Goal: Task Accomplishment & Management: Use online tool/utility

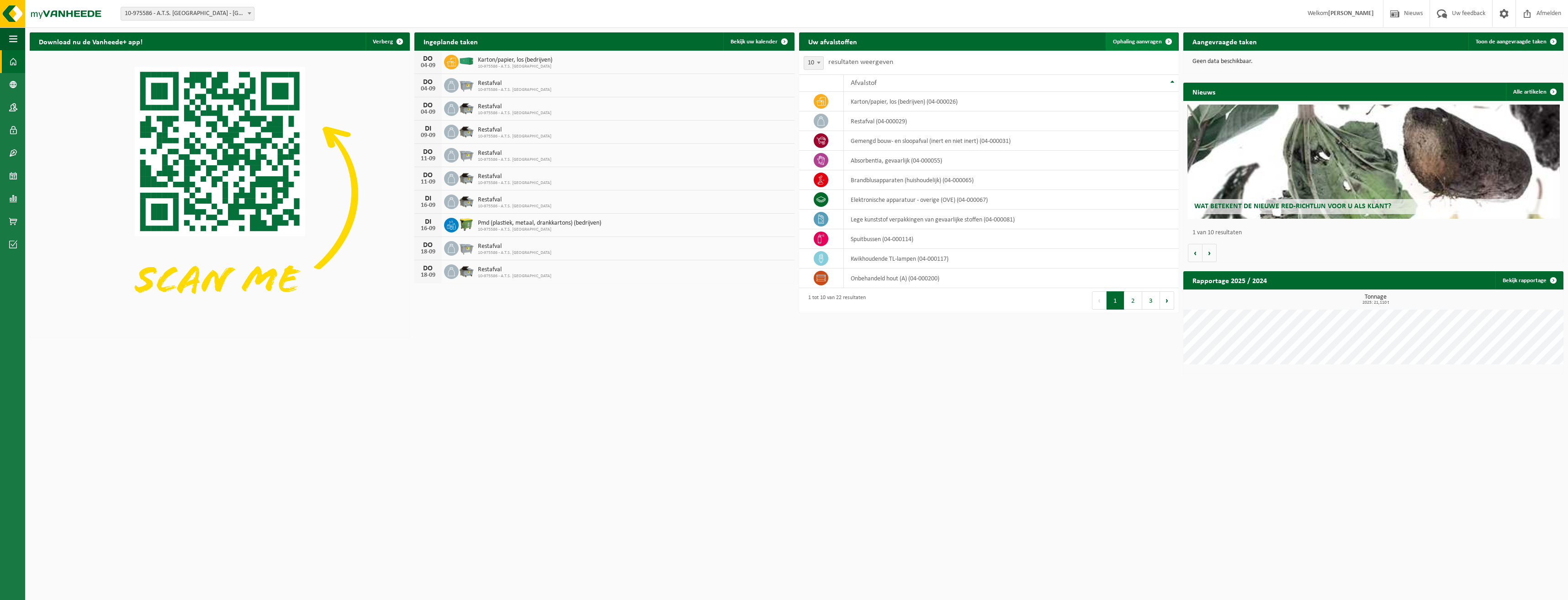
click at [1136, 43] on span "Ophaling aanvragen" at bounding box center [1137, 42] width 49 height 6
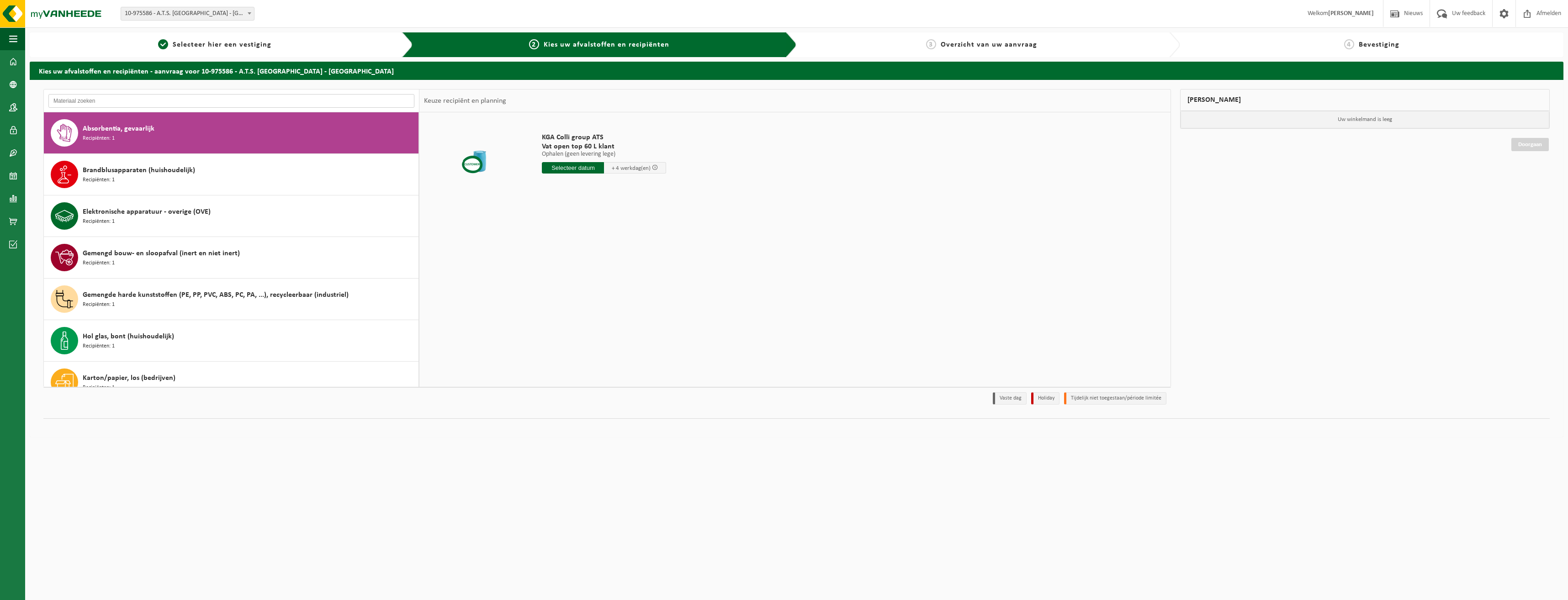
click at [188, 102] on input "text" at bounding box center [231, 101] width 366 height 14
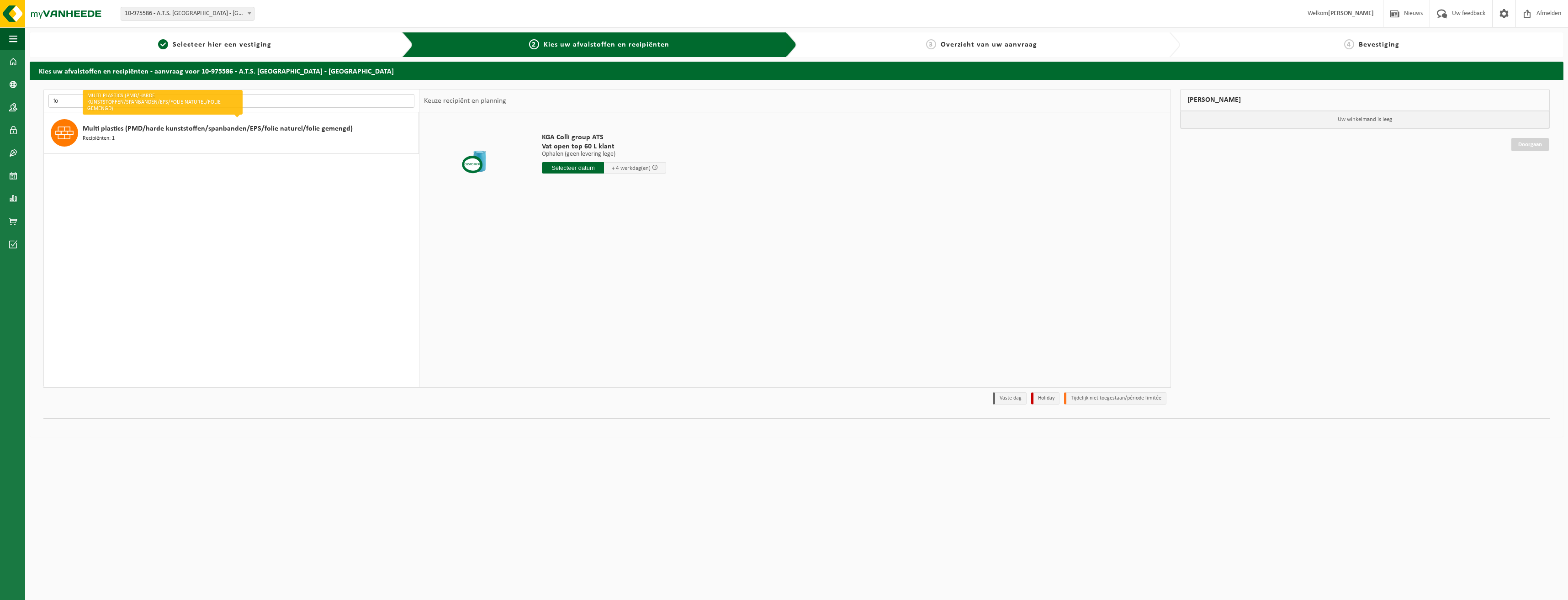
type input "f"
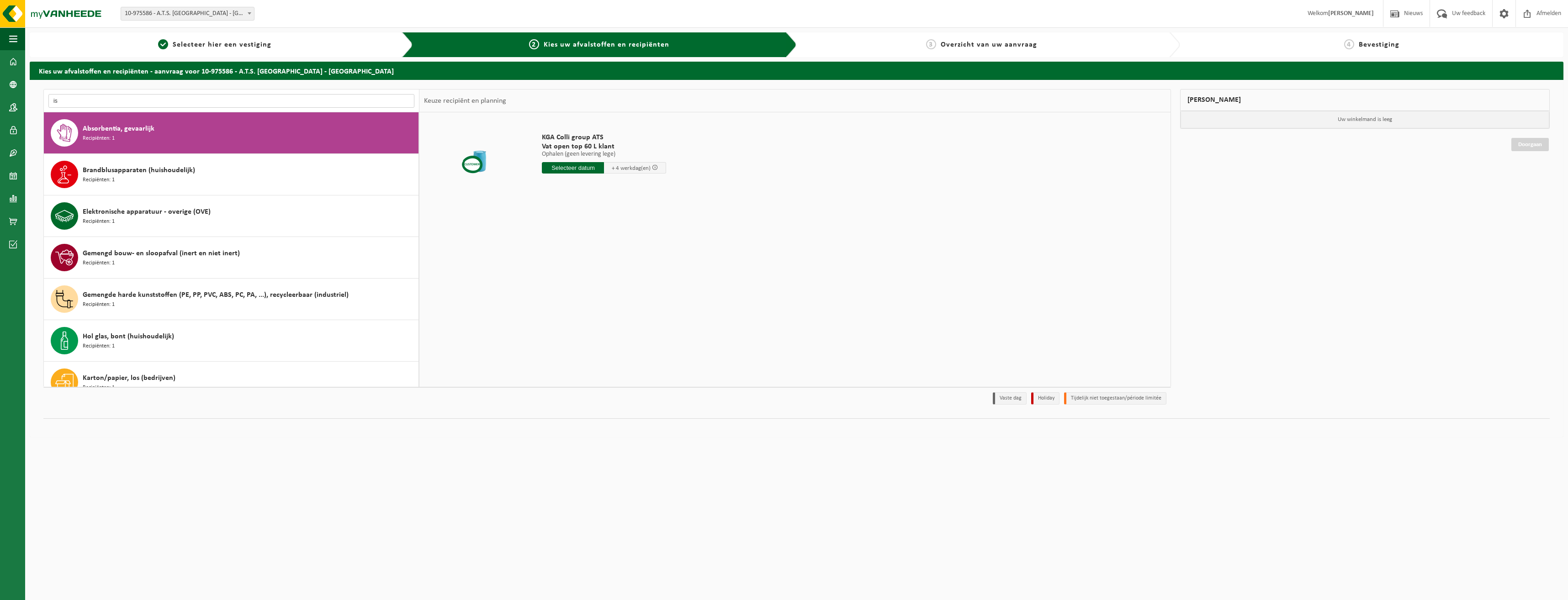
type input "i"
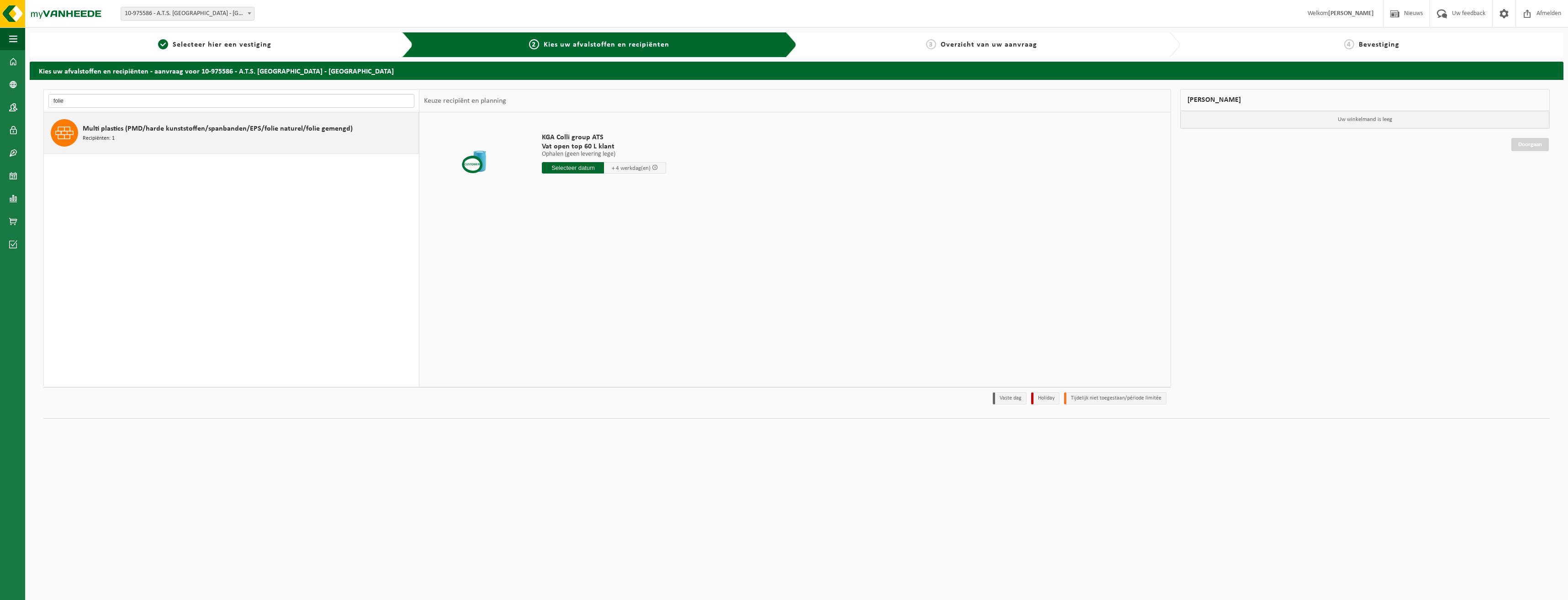
type input "folie"
click at [259, 130] on span "Multi plastics (PMD/harde kunststoffen/spanbanden/EPS/folie naturel/folie gemen…" at bounding box center [218, 129] width 270 height 11
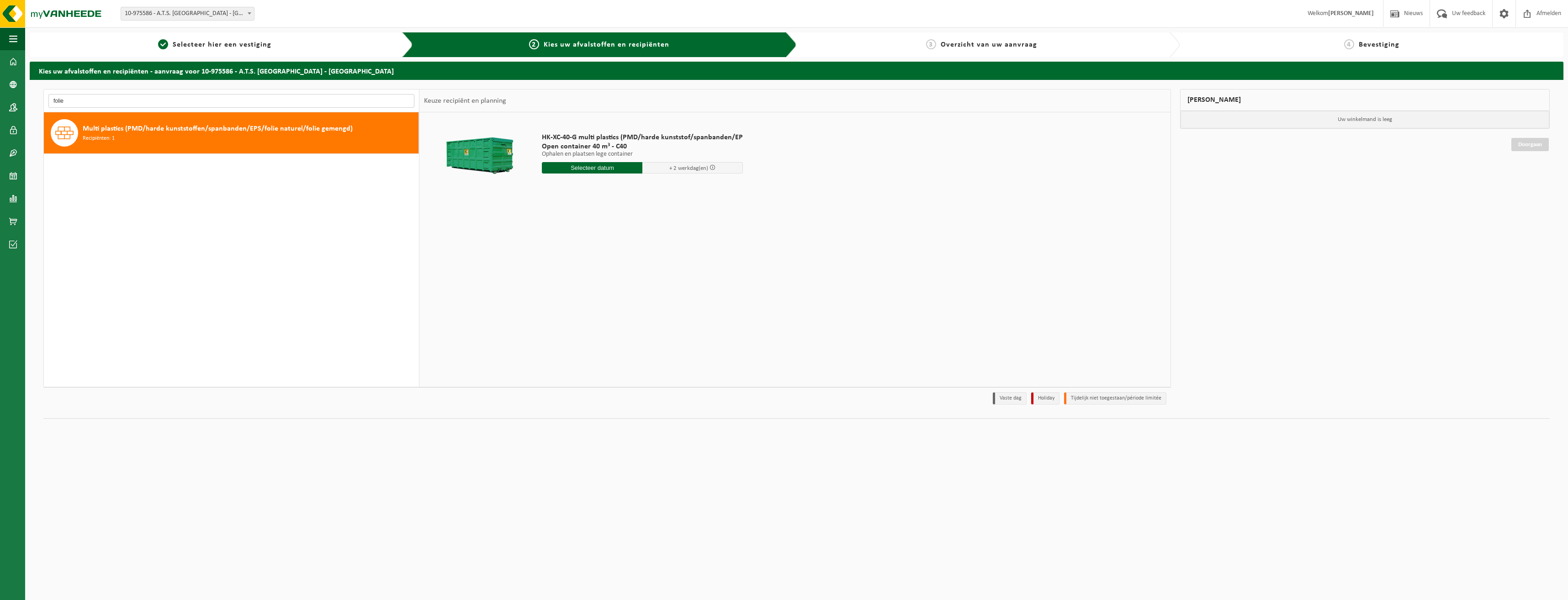
drag, startPoint x: 93, startPoint y: 97, endPoint x: -5, endPoint y: 103, distance: 98.2
click at [0, 103] on html "Vestiging: 10-975586 - A.T.S. [PERSON_NAME] 10-975586 - A.T.S. MERELBEKE - MERE…" at bounding box center [784, 300] width 1568 height 600
